Goal: Task Accomplishment & Management: Use online tool/utility

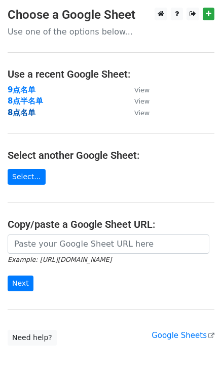
click at [25, 113] on strong "8点名单" at bounding box center [22, 112] width 28 height 9
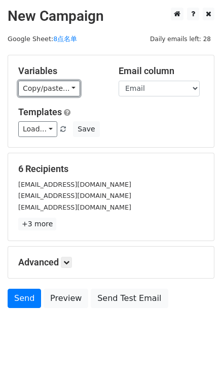
drag, startPoint x: 62, startPoint y: 87, endPoint x: 85, endPoint y: 95, distance: 24.3
click at [62, 87] on link "Copy/paste..." at bounding box center [49, 89] width 62 height 16
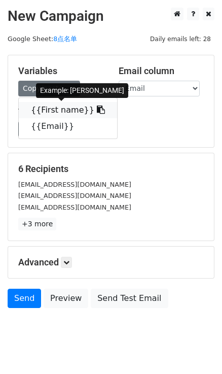
click at [97, 107] on icon at bounding box center [101, 110] width 8 height 8
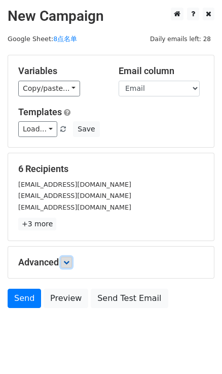
click at [70, 262] on icon at bounding box center [66, 263] width 6 height 6
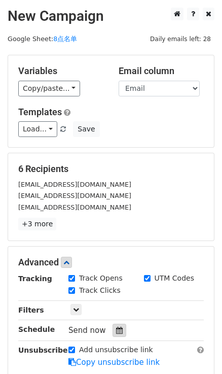
click at [119, 327] on icon at bounding box center [119, 330] width 7 height 7
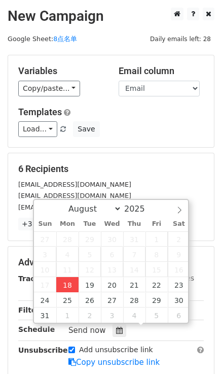
type input "[DATE] 17:01"
type input "05"
type input "01"
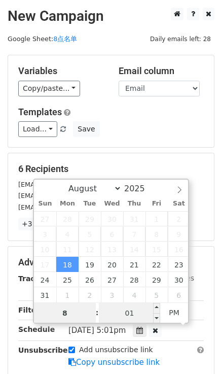
type input "8"
type input "[DATE] 20:01"
type input "08"
click at [136, 320] on input "01" at bounding box center [130, 313] width 62 height 20
type input "0"
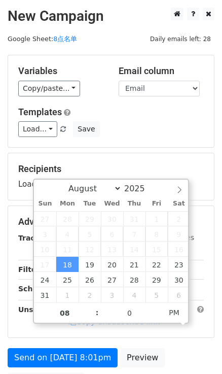
type input "[DATE] 20:00"
click at [155, 131] on div "Load... No templates saved Save" at bounding box center [111, 129] width 201 height 16
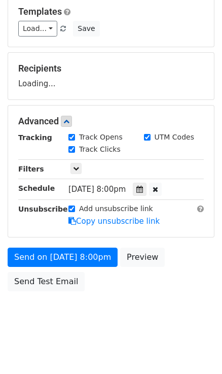
scroll to position [103, 0]
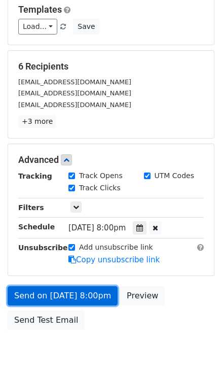
click at [66, 289] on link "Send on [DATE] 8:00pm" at bounding box center [63, 295] width 110 height 19
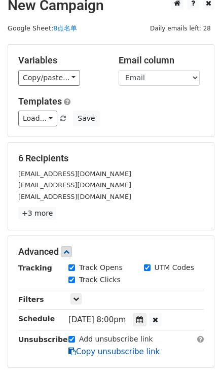
scroll to position [10, 0]
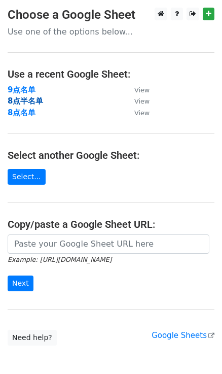
click at [18, 105] on strong "8点半名单" at bounding box center [26, 100] width 36 height 9
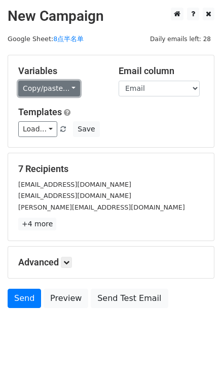
click at [70, 92] on link "Copy/paste..." at bounding box center [49, 89] width 62 height 16
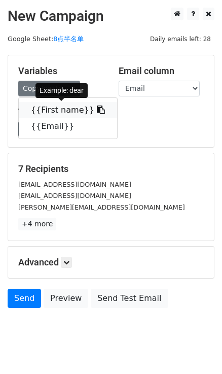
click at [97, 109] on icon at bounding box center [101, 110] width 8 height 8
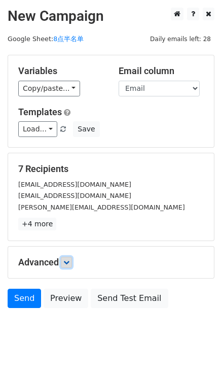
click at [72, 265] on link at bounding box center [66, 262] width 11 height 11
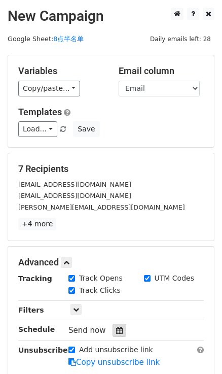
click at [118, 332] on icon at bounding box center [119, 330] width 7 height 7
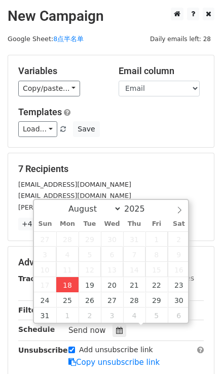
type input "2025-08-18 17:02"
type input "05"
type input "02"
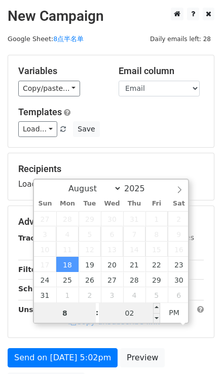
type input "8"
type input "2025-08-18 20:02"
type input "08"
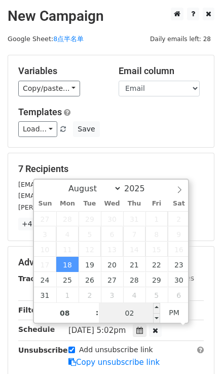
click at [139, 319] on input "02" at bounding box center [130, 313] width 62 height 20
type input "30"
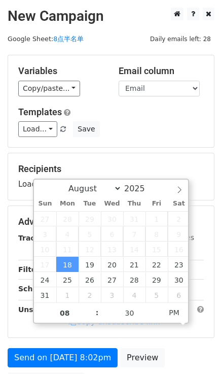
type input "2025-08-18 20:30"
click at [168, 146] on div "Variables Copy/paste... {{First name}} {{Email}} Email column First name Email …" at bounding box center [111, 101] width 206 height 92
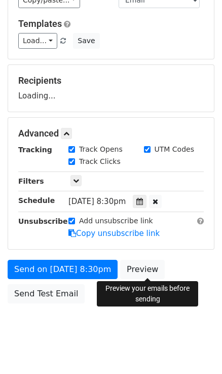
scroll to position [92, 0]
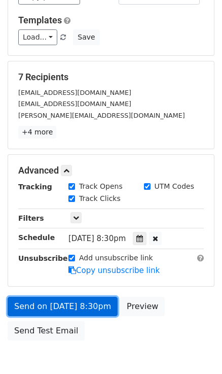
click at [82, 307] on link "Send on Aug 18 at 8:30pm" at bounding box center [63, 306] width 110 height 19
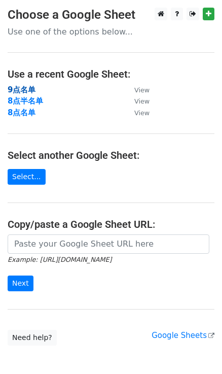
click at [19, 93] on strong "9点名单" at bounding box center [22, 89] width 28 height 9
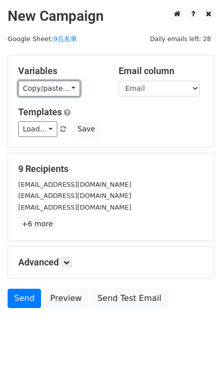
drag, startPoint x: 59, startPoint y: 86, endPoint x: 77, endPoint y: 98, distance: 20.6
click at [59, 86] on link "Copy/paste..." at bounding box center [49, 89] width 62 height 16
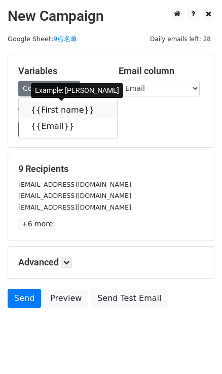
drag, startPoint x: 92, startPoint y: 108, endPoint x: 7, endPoint y: 109, distance: 85.3
click at [97, 108] on icon at bounding box center [101, 110] width 8 height 8
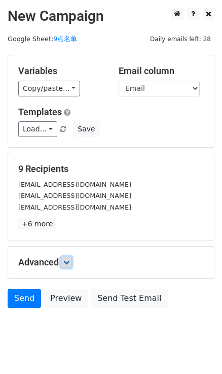
click at [72, 258] on link at bounding box center [66, 262] width 11 height 11
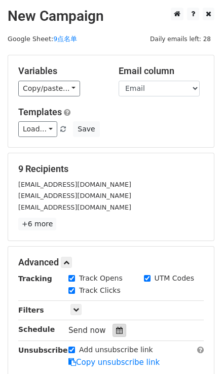
click at [117, 327] on icon at bounding box center [119, 330] width 7 height 7
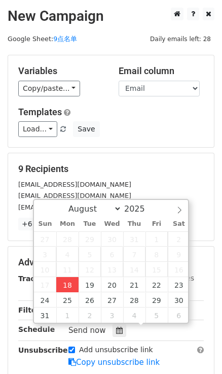
type input "2025-08-18 17:03"
type input "05"
type input "03"
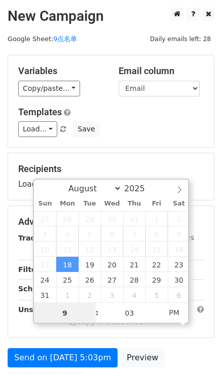
type input "9"
type input "2025-08-18 21:03"
type input "09"
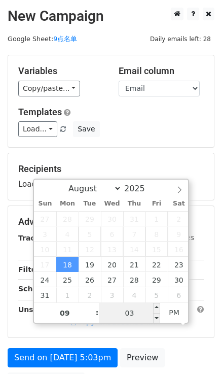
click at [133, 303] on div "09 : 03 PM" at bounding box center [111, 313] width 154 height 20
click at [139, 312] on input "03" at bounding box center [130, 313] width 62 height 20
type input "0"
type input "2025-08-18 21:00"
click at [181, 146] on div "Variables Copy/paste... {{First name}} {{Email}} Email column First name Email …" at bounding box center [111, 101] width 206 height 92
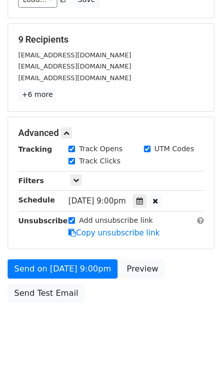
scroll to position [138, 0]
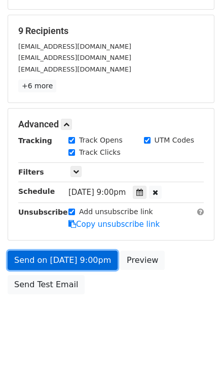
click at [100, 259] on link "Send on Aug 18 at 9:00pm" at bounding box center [63, 260] width 110 height 19
